Goal: Information Seeking & Learning: Find specific fact

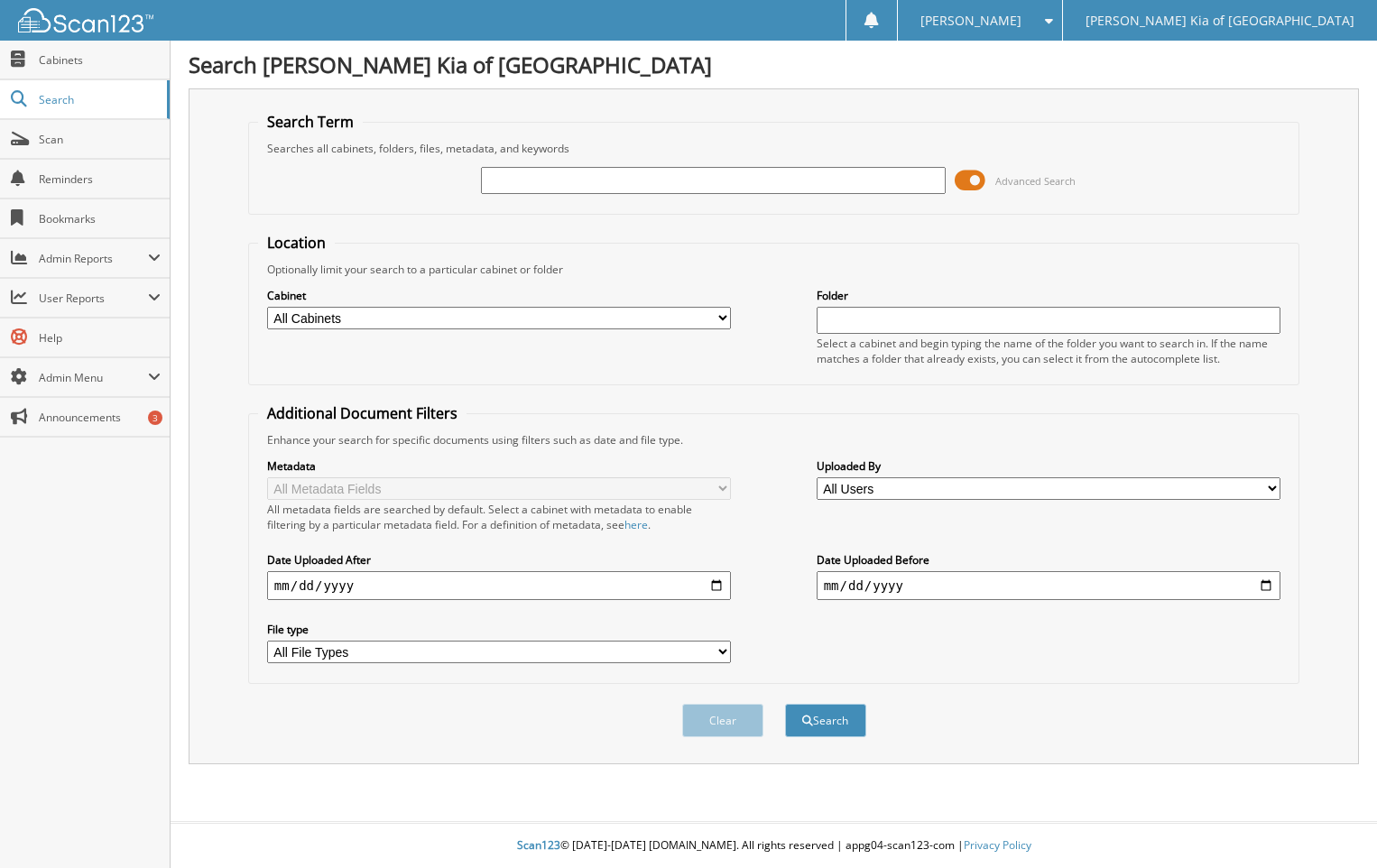
click at [547, 180] on input "text" at bounding box center [713, 181] width 464 height 27
type input "30461"
click at [785, 704] on button "Search" at bounding box center [826, 720] width 82 height 33
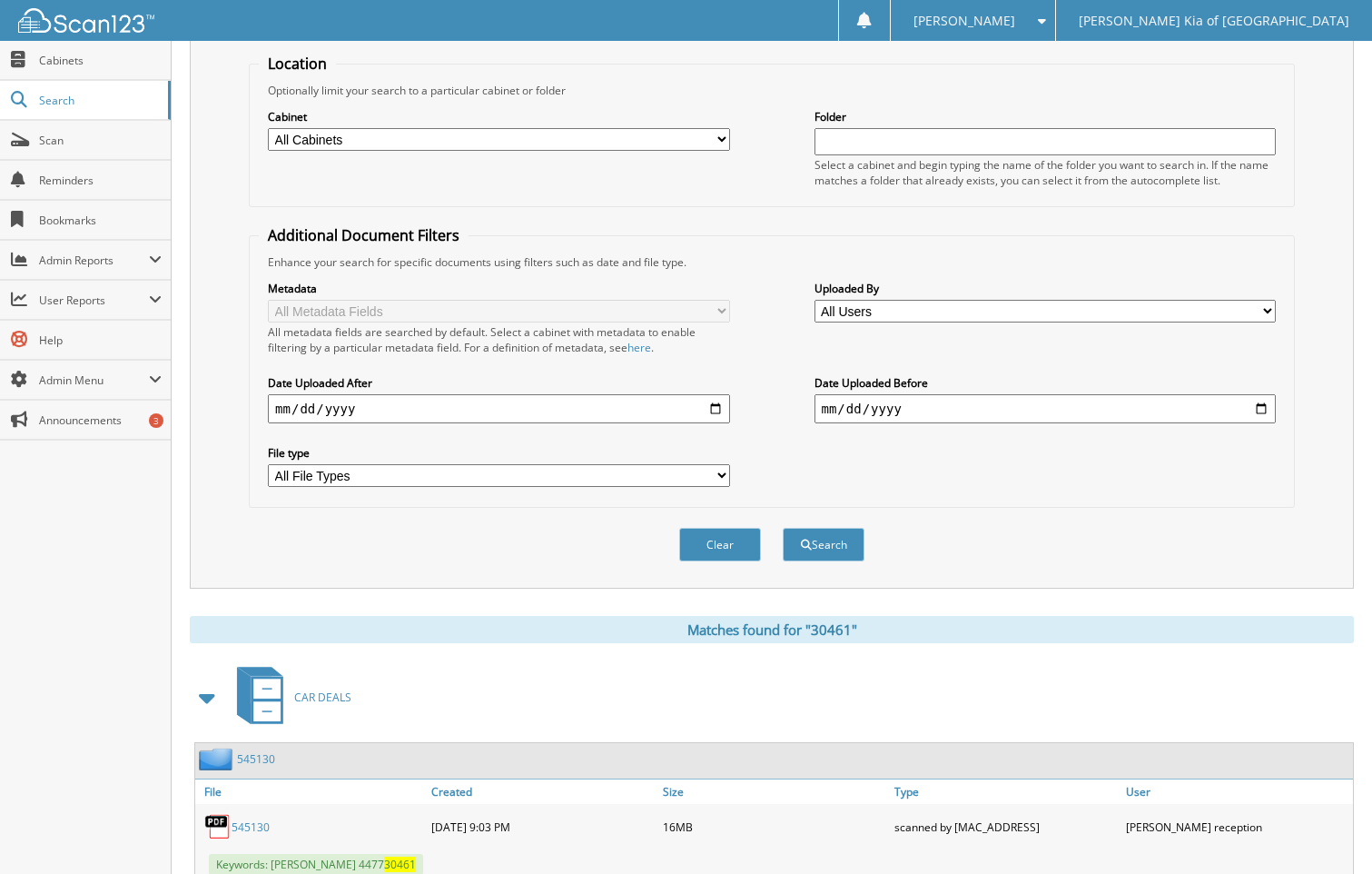
scroll to position [182, 0]
click at [255, 822] on link "545130" at bounding box center [251, 826] width 38 height 16
click at [1342, 23] on span "[PERSON_NAME] Kia of [GEOGRAPHIC_DATA]" at bounding box center [1213, 21] width 270 height 11
click at [1015, 17] on span "[PERSON_NAME]" at bounding box center [964, 21] width 102 height 11
click at [1055, 94] on link "Logout" at bounding box center [973, 88] width 164 height 31
